Goal: Task Accomplishment & Management: Manage account settings

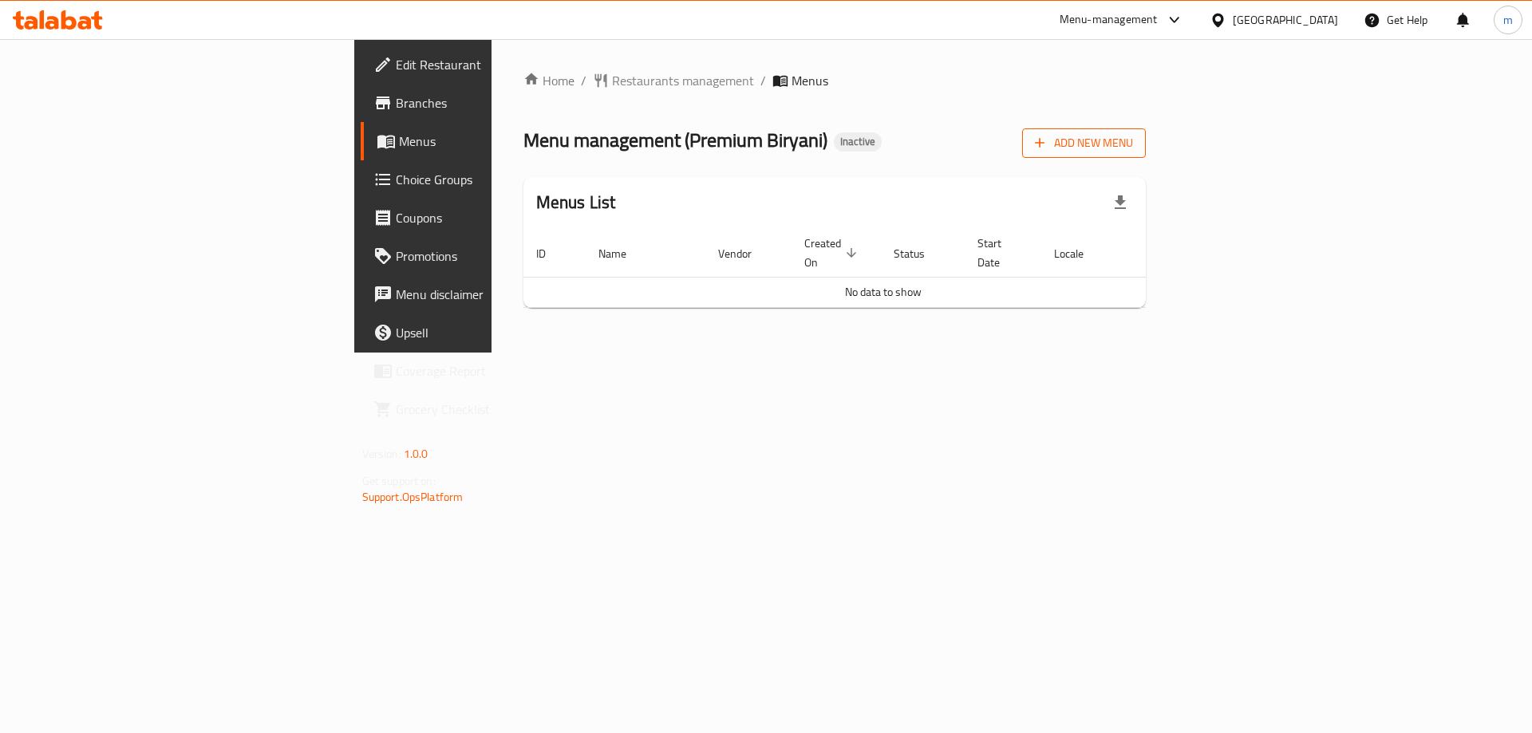
click at [1133, 141] on span "Add New Menu" at bounding box center [1084, 143] width 98 height 20
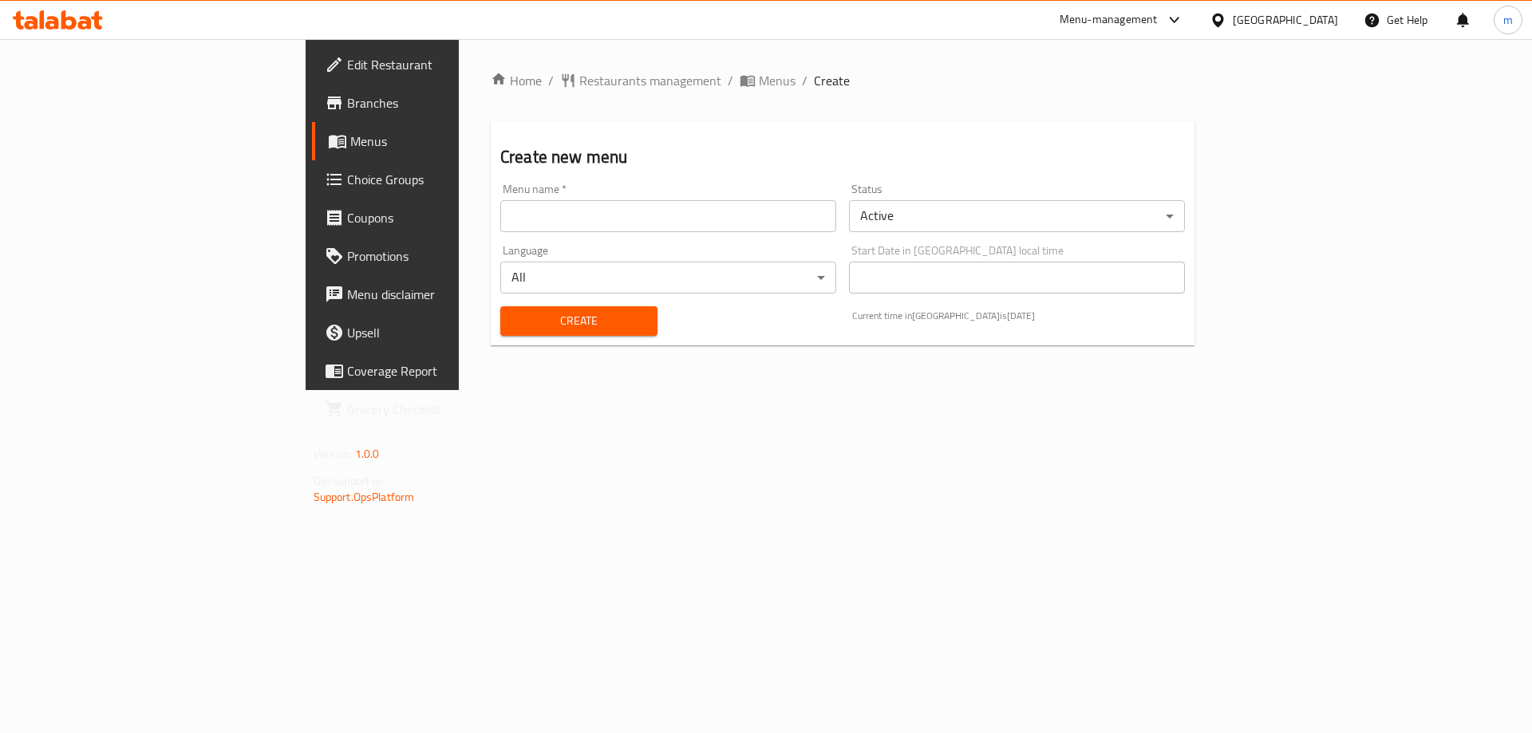
click at [728, 227] on input "text" at bounding box center [668, 216] width 336 height 32
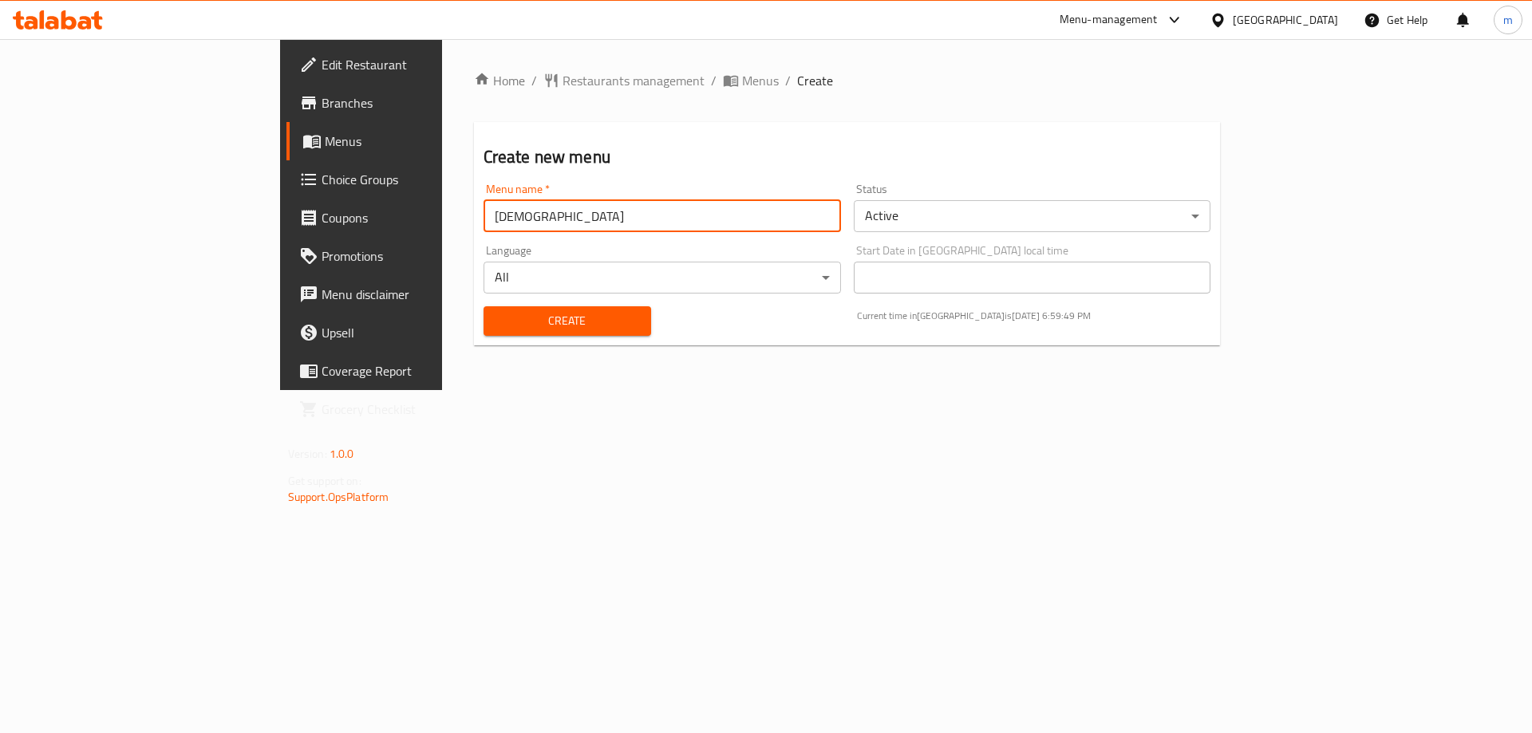
type input "ل"
type input "[GEOGRAPHIC_DATA] 28/9"
click at [551, 311] on span "Create" at bounding box center [567, 321] width 142 height 20
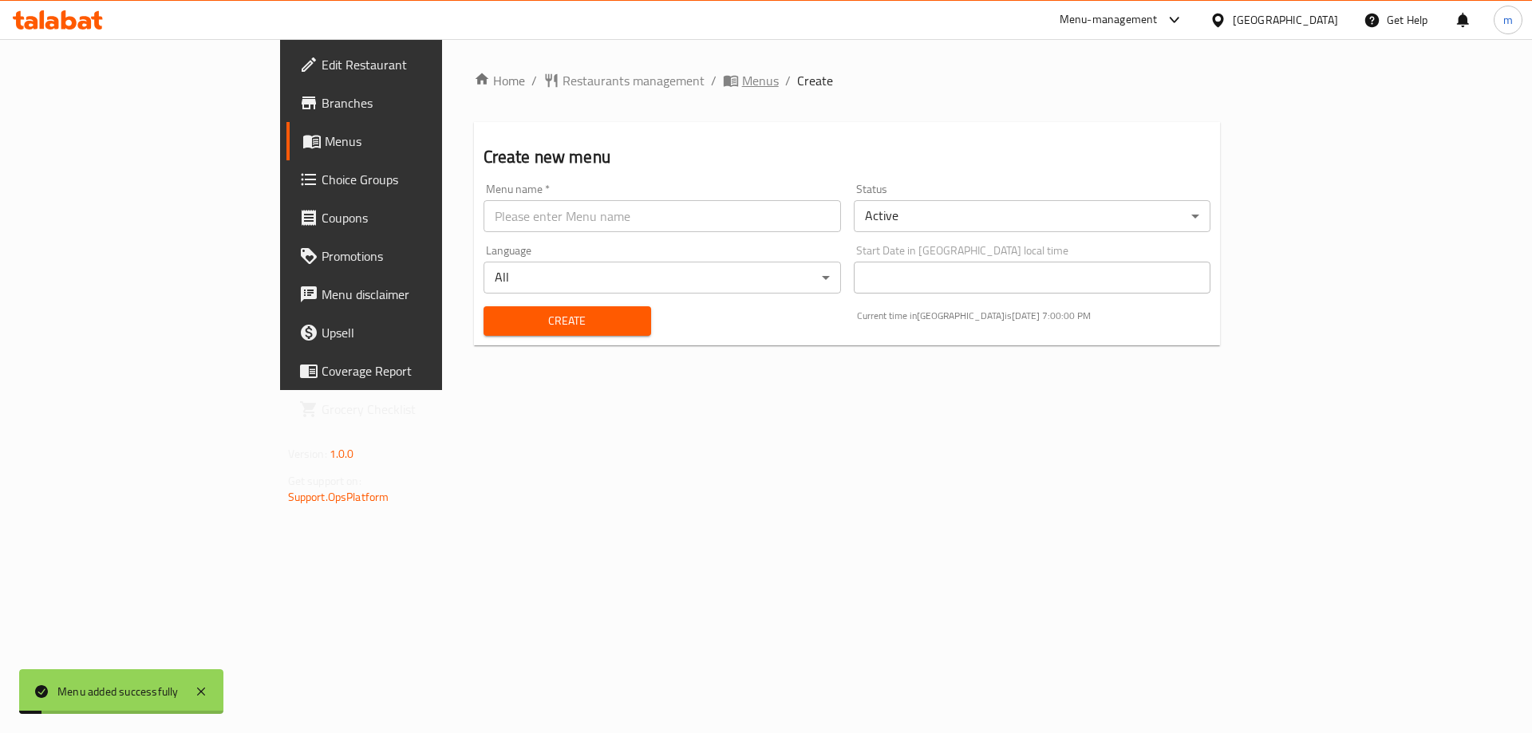
click at [742, 86] on span "Menus" at bounding box center [760, 80] width 37 height 19
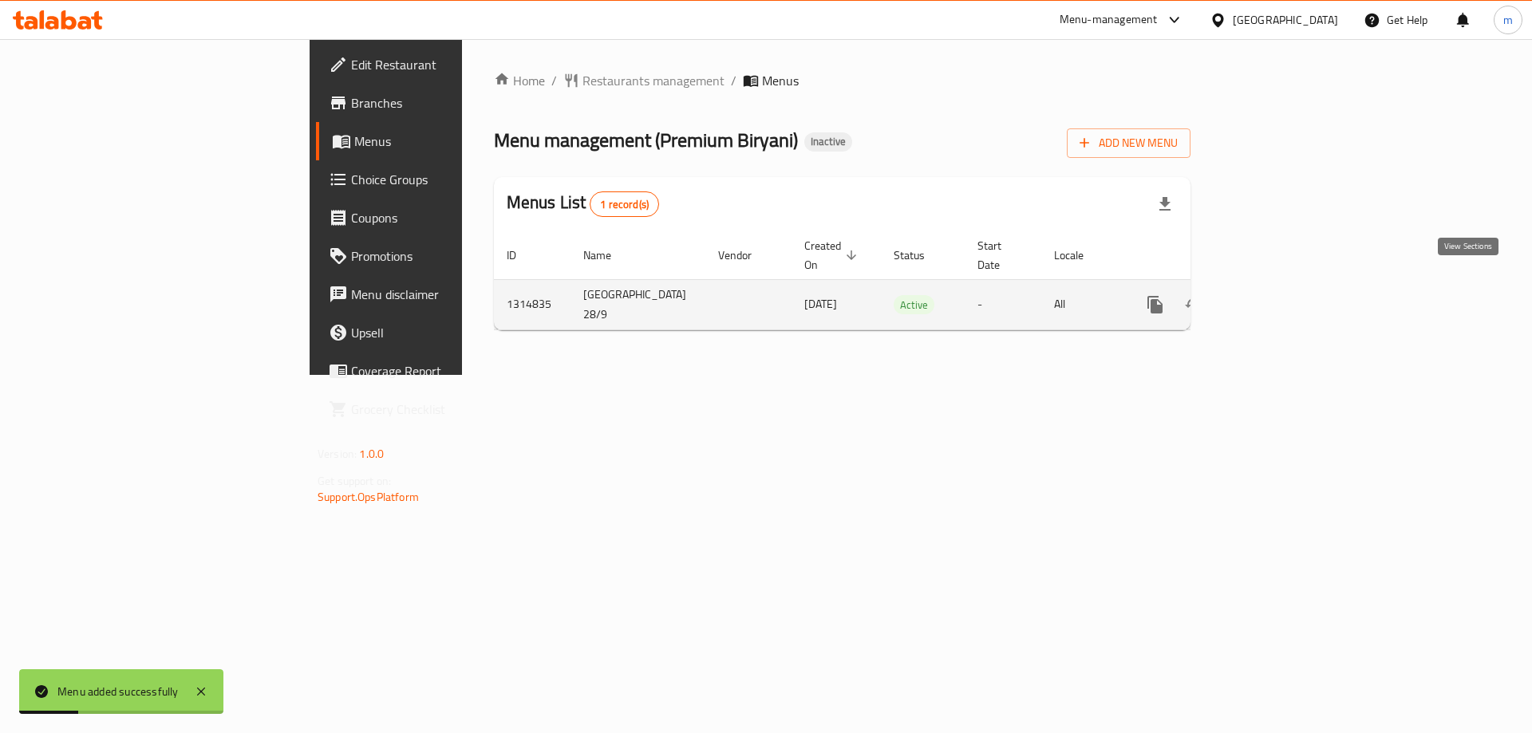
click at [1280, 295] on icon "enhanced table" at bounding box center [1270, 304] width 19 height 19
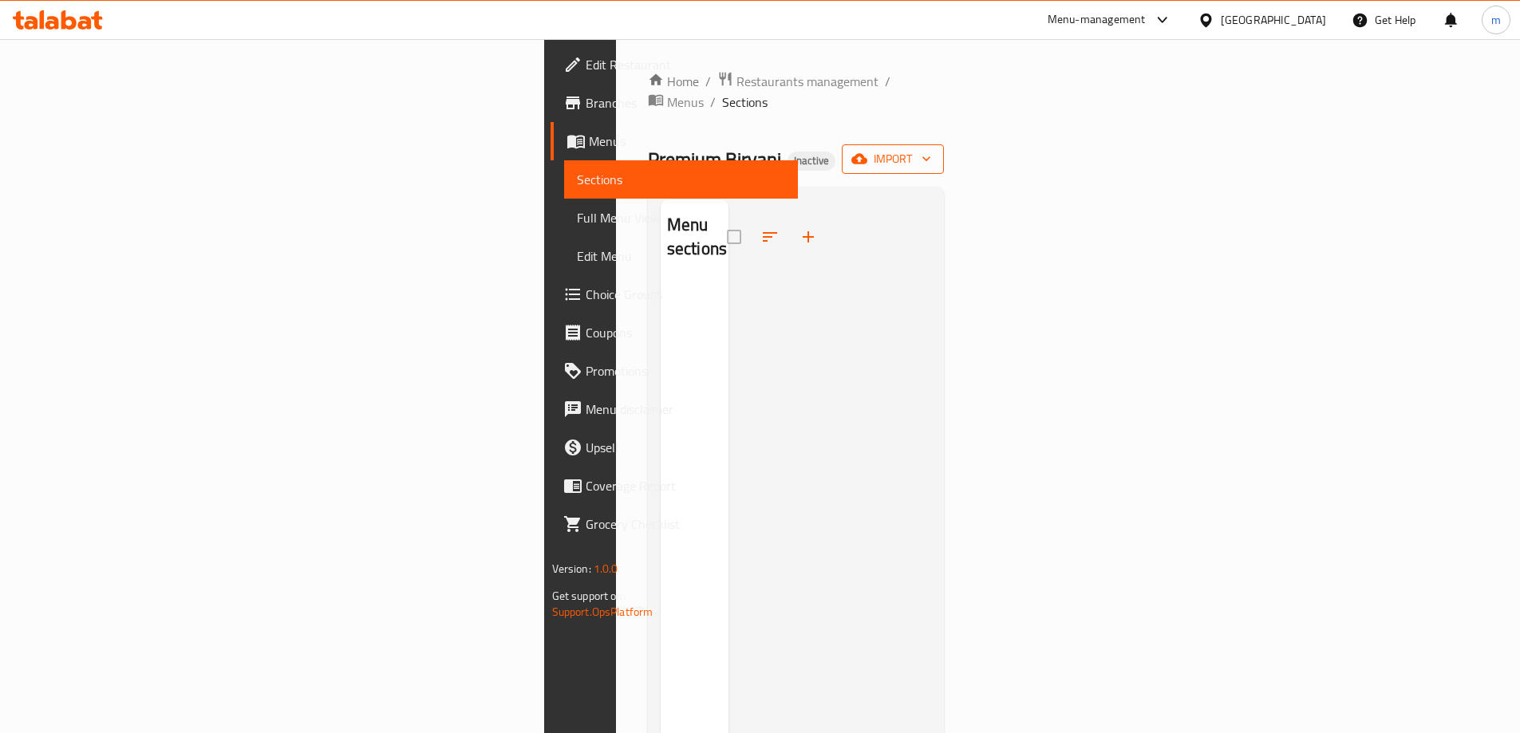
click at [934, 151] on icon "button" at bounding box center [926, 159] width 16 height 16
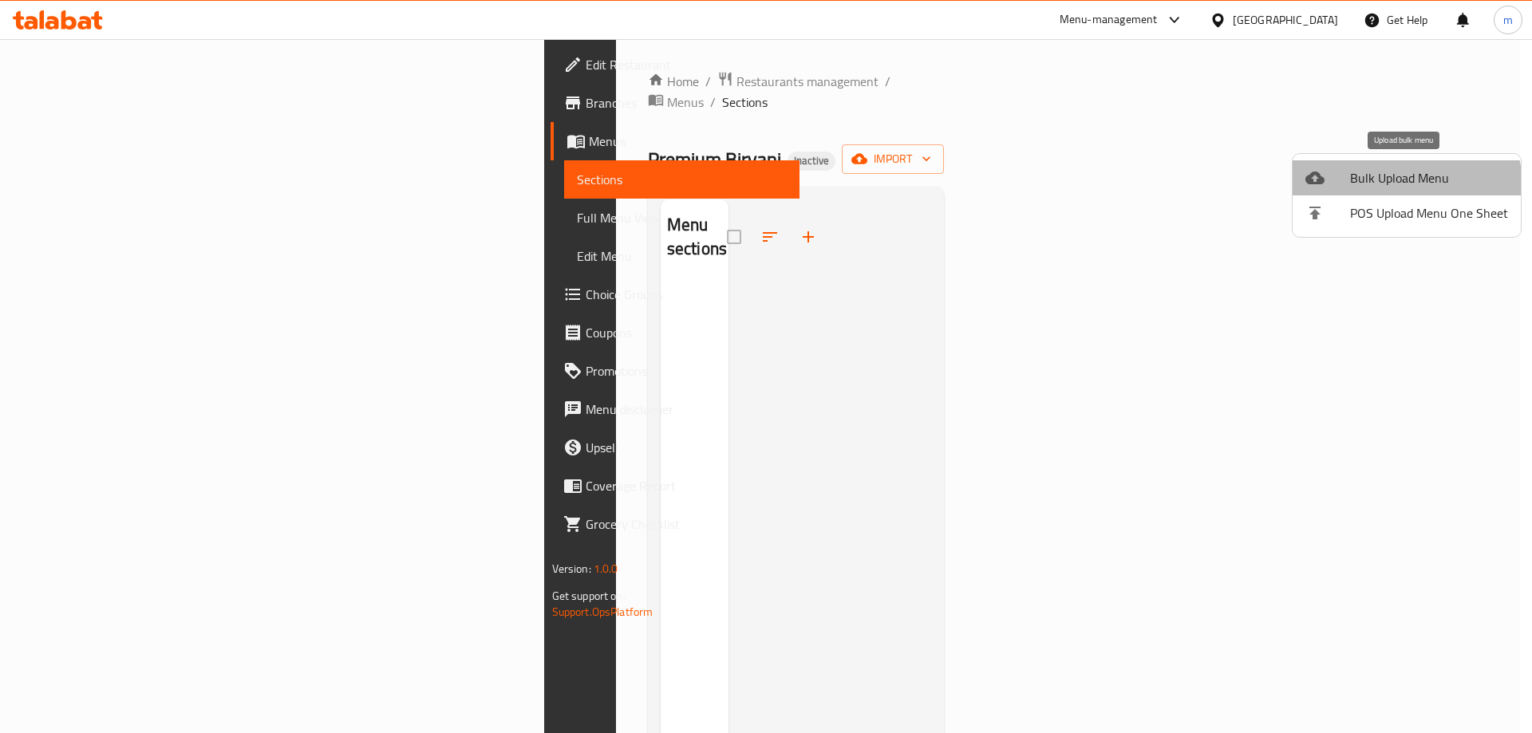
click at [1396, 187] on span "Bulk Upload Menu" at bounding box center [1429, 177] width 158 height 19
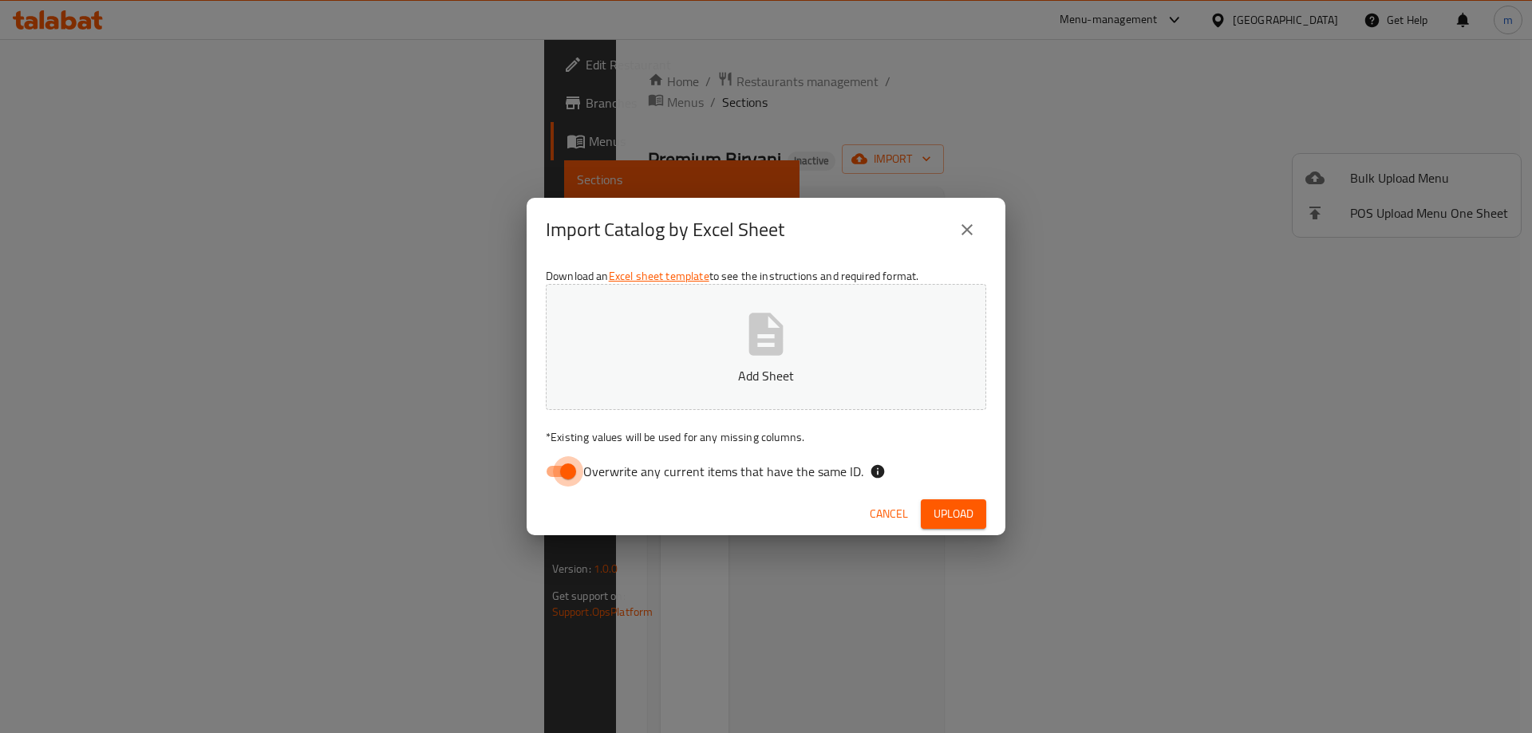
click at [559, 470] on input "Overwrite any current items that have the same ID." at bounding box center [568, 471] width 91 height 30
checkbox input "false"
click at [946, 522] on span "Upload" at bounding box center [954, 514] width 40 height 20
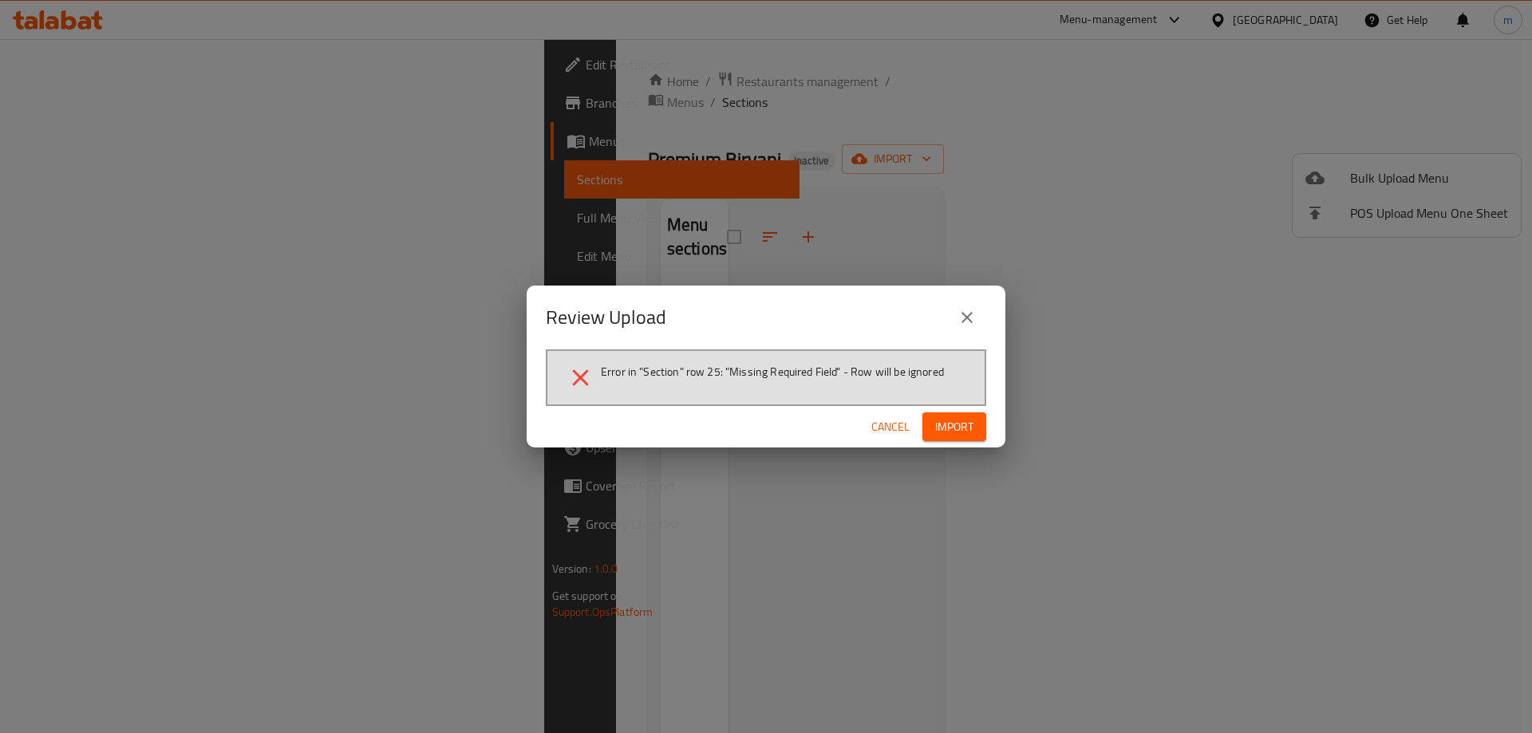
click at [962, 419] on span "Import" at bounding box center [954, 427] width 38 height 20
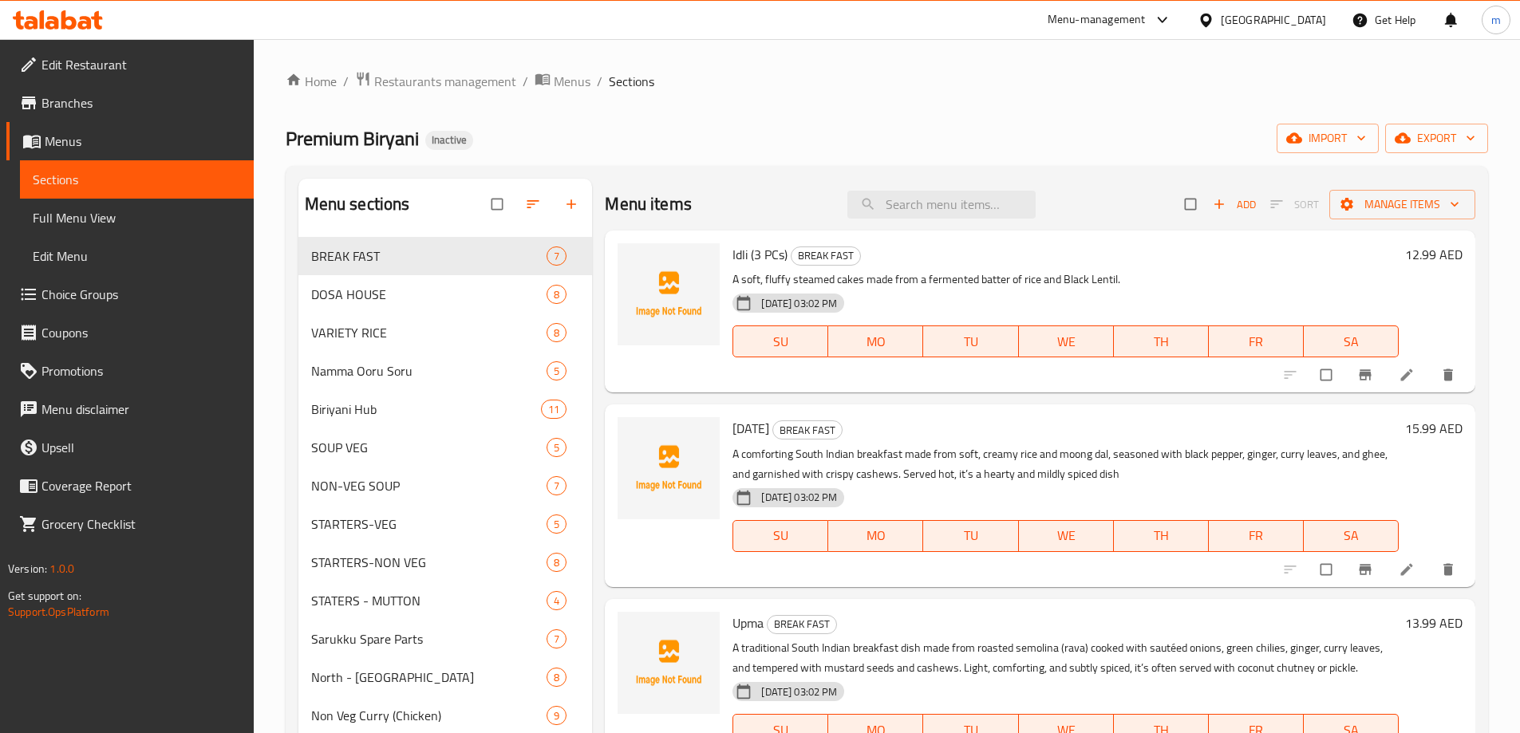
click at [106, 212] on span "Full Menu View" at bounding box center [137, 217] width 208 height 19
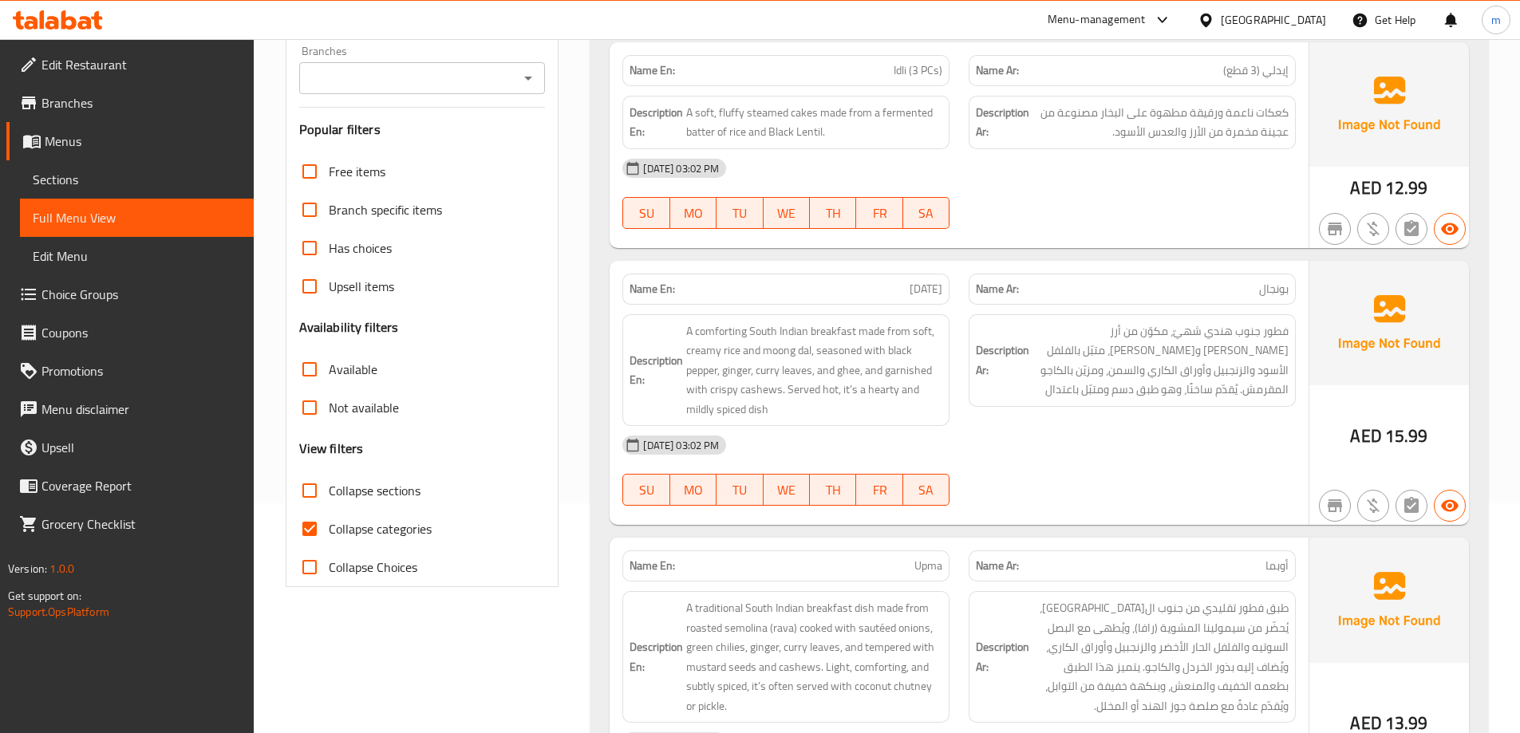
scroll to position [399, 0]
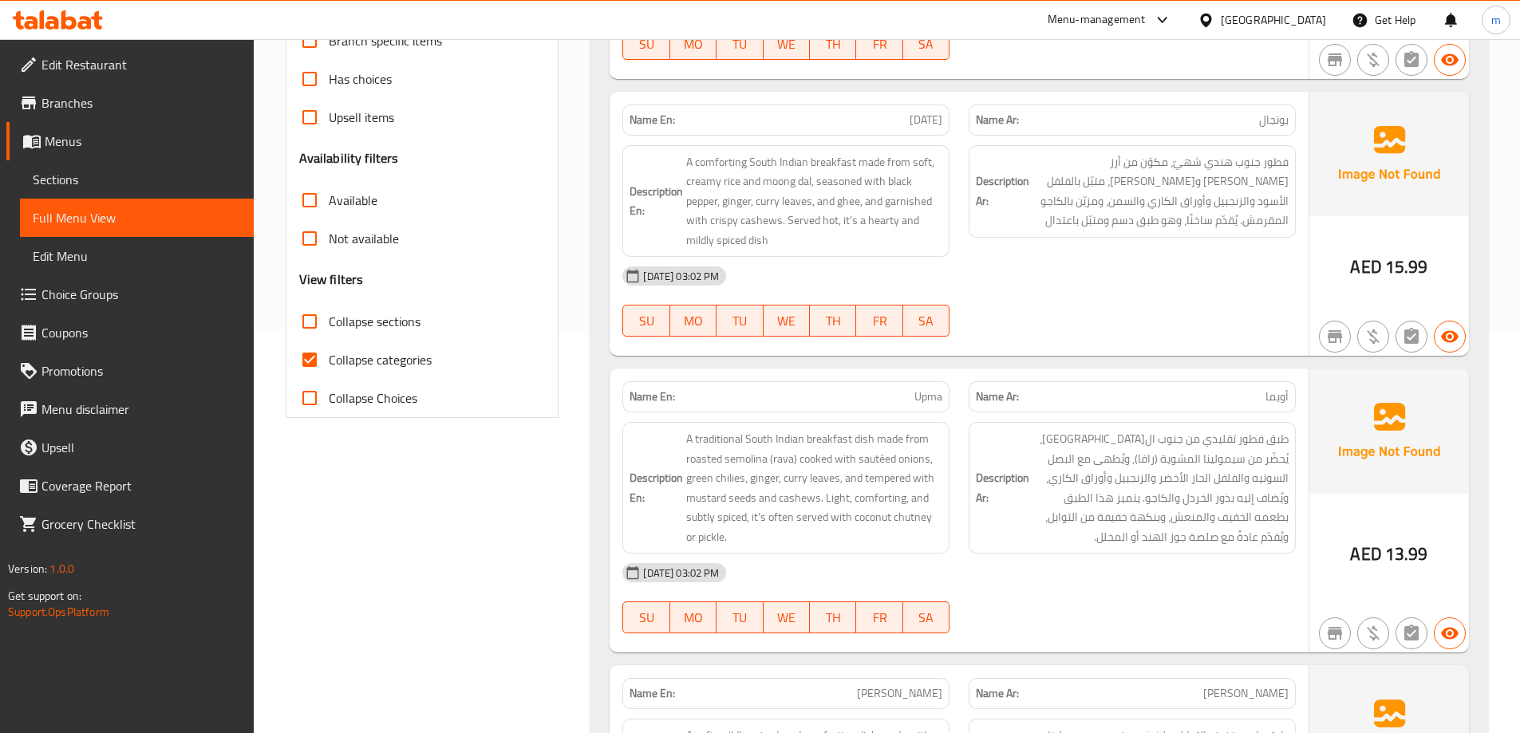
click at [434, 360] on div "Collapse categories" at bounding box center [422, 360] width 247 height 38
click at [416, 369] on span "Collapse categories" at bounding box center [380, 359] width 103 height 19
click at [329, 371] on input "Collapse categories" at bounding box center [309, 360] width 38 height 38
checkbox input "false"
click at [405, 326] on span "Collapse sections" at bounding box center [375, 321] width 92 height 19
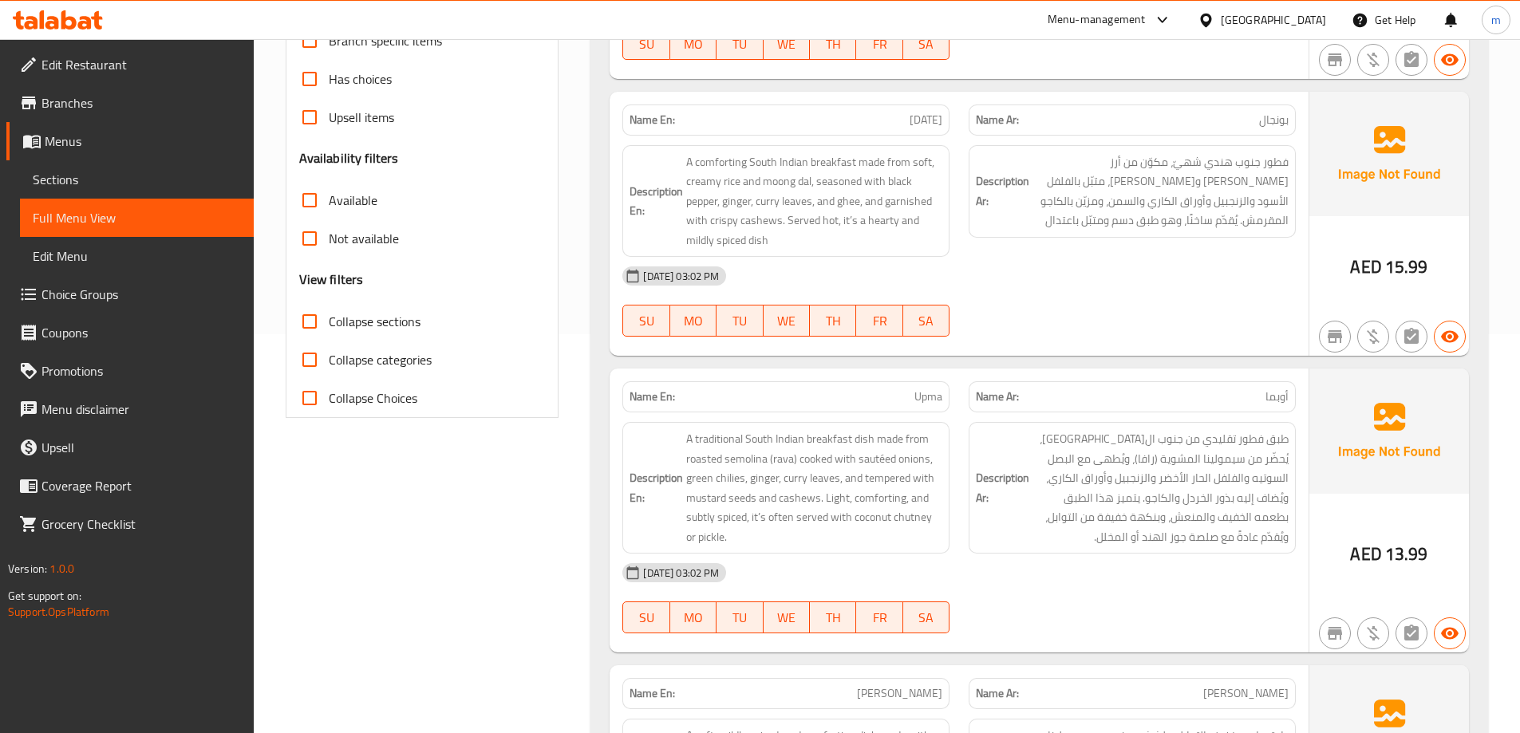
click at [329, 326] on input "Collapse sections" at bounding box center [309, 321] width 38 height 38
checkbox input "true"
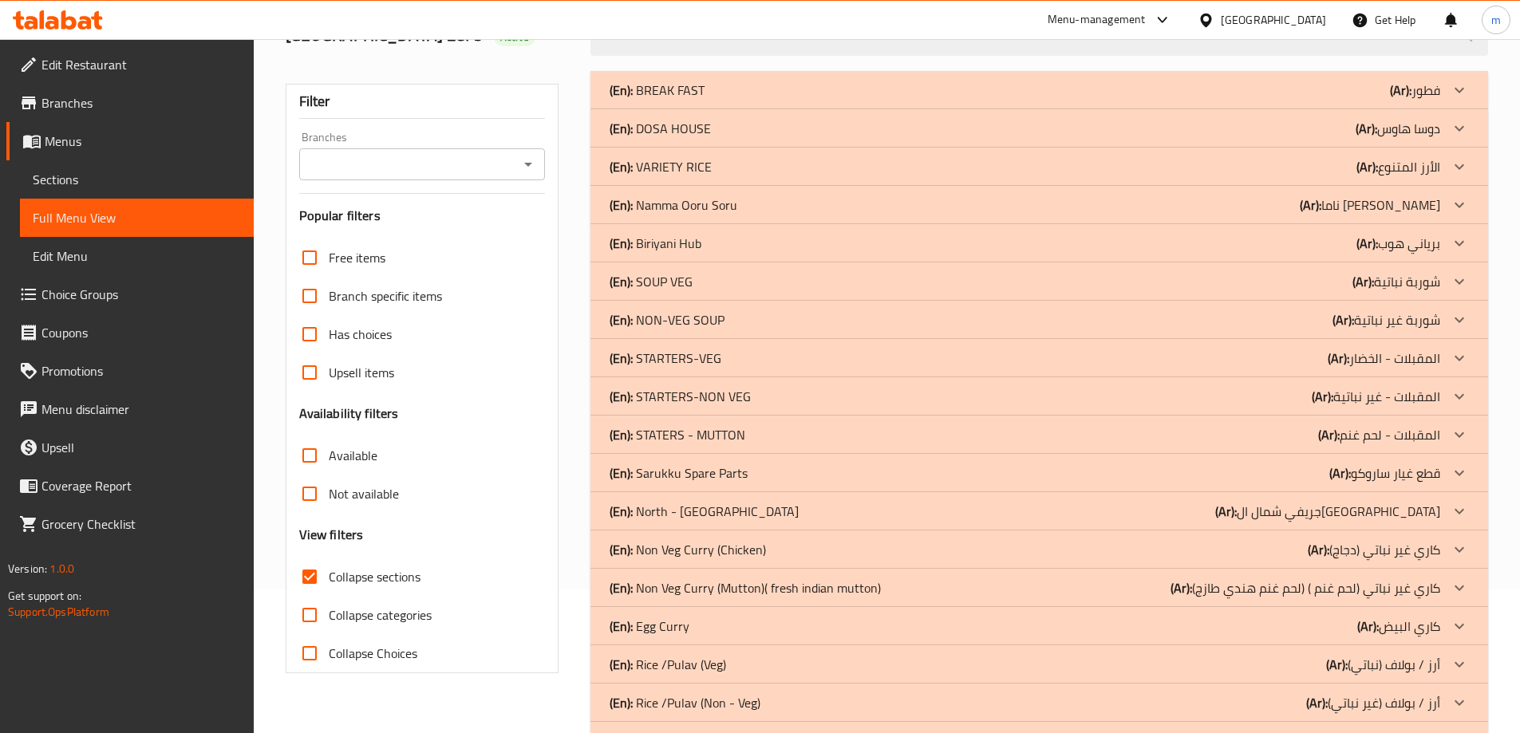
scroll to position [0, 0]
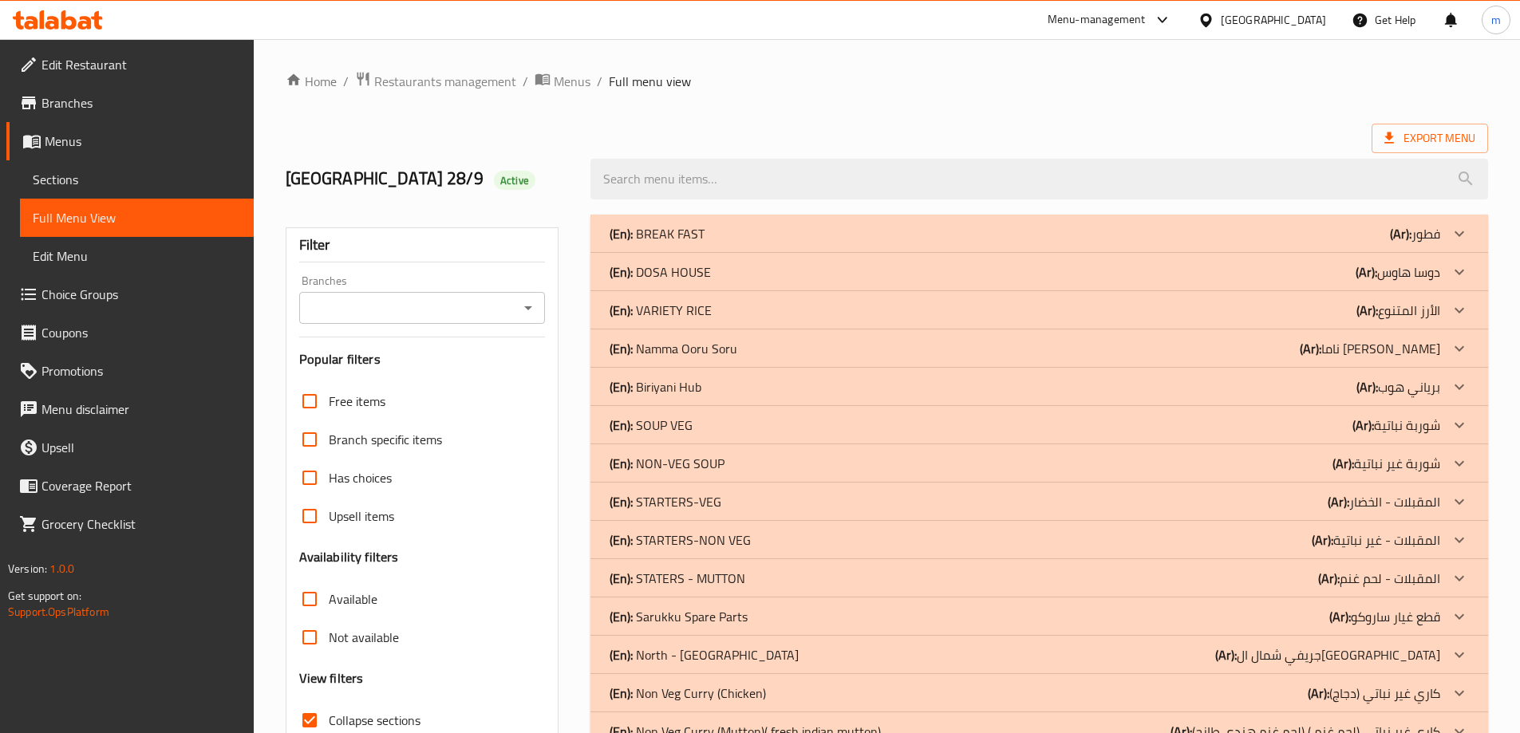
click at [1346, 235] on div "(En): BREAK FAST (Ar): فطور" at bounding box center [1025, 233] width 831 height 19
